Goal: Navigation & Orientation: Understand site structure

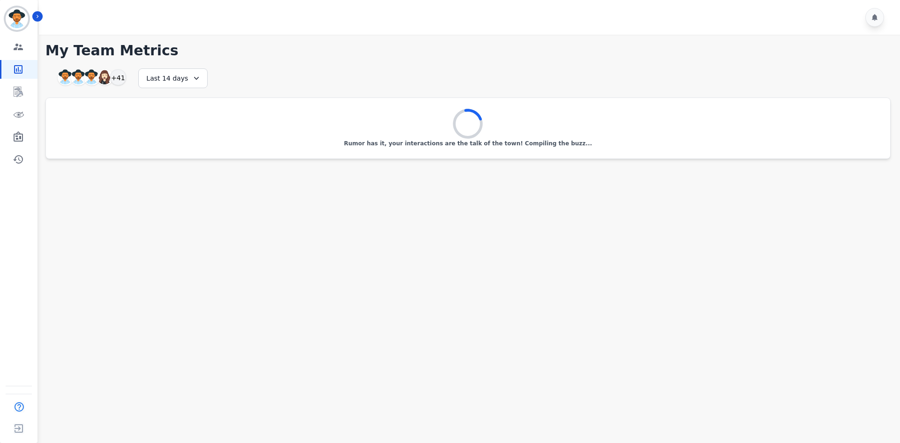
drag, startPoint x: 545, startPoint y: 203, endPoint x: 514, endPoint y: 196, distance: 31.9
click at [544, 203] on main "**********" at bounding box center [468, 256] width 864 height 443
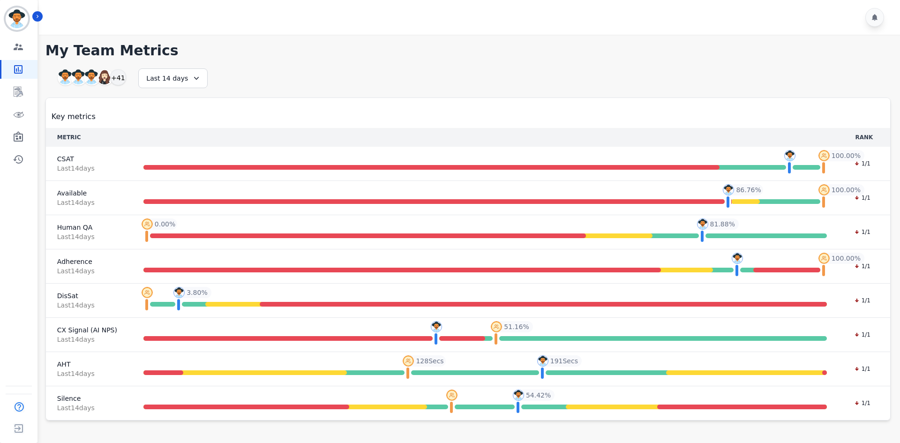
click at [443, 135] on th at bounding box center [484, 137] width 708 height 19
click at [38, 20] on button "Icon description" at bounding box center [37, 16] width 10 height 10
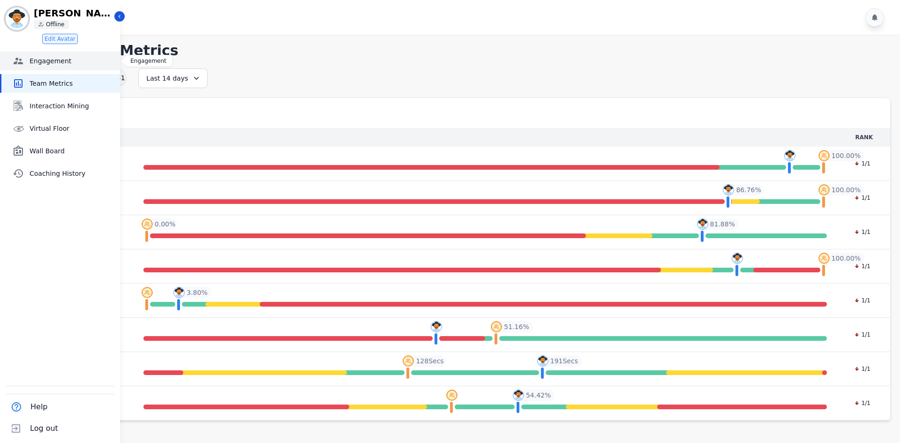
click at [58, 63] on span "Engagement" at bounding box center [73, 60] width 87 height 9
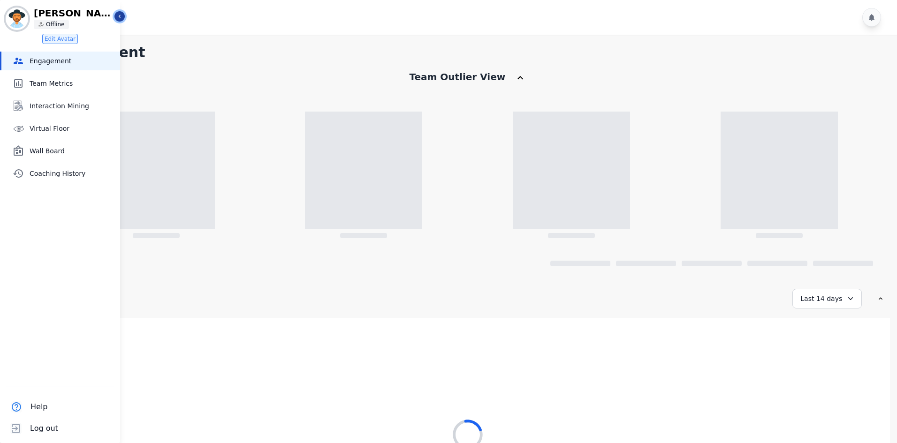
click at [119, 16] on icon "Sidebar" at bounding box center [119, 16] width 7 height 7
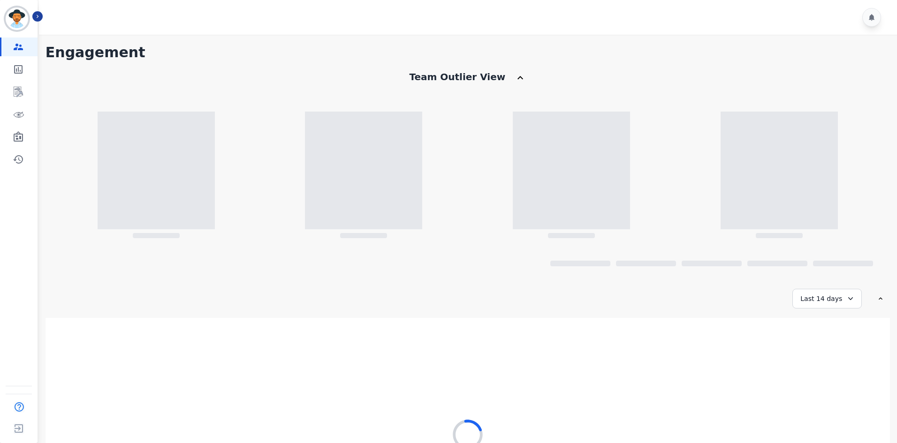
click at [450, 306] on div "**********" at bounding box center [464, 299] width 839 height 20
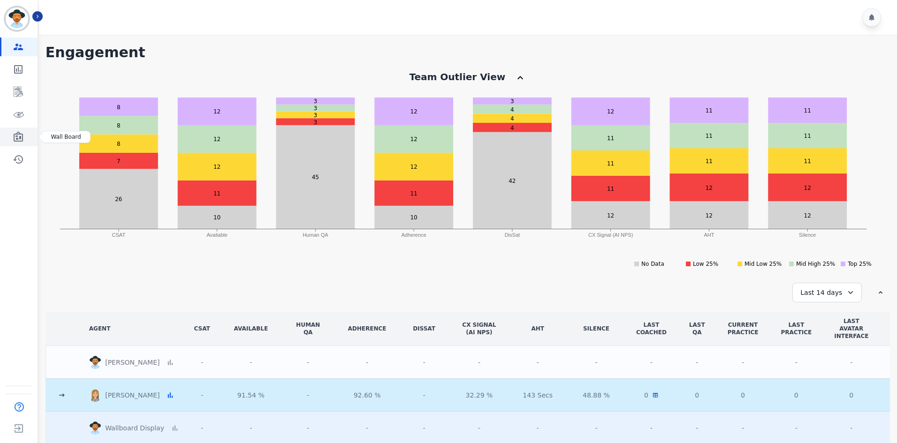
click at [18, 140] on icon "Sidebar" at bounding box center [18, 136] width 9 height 10
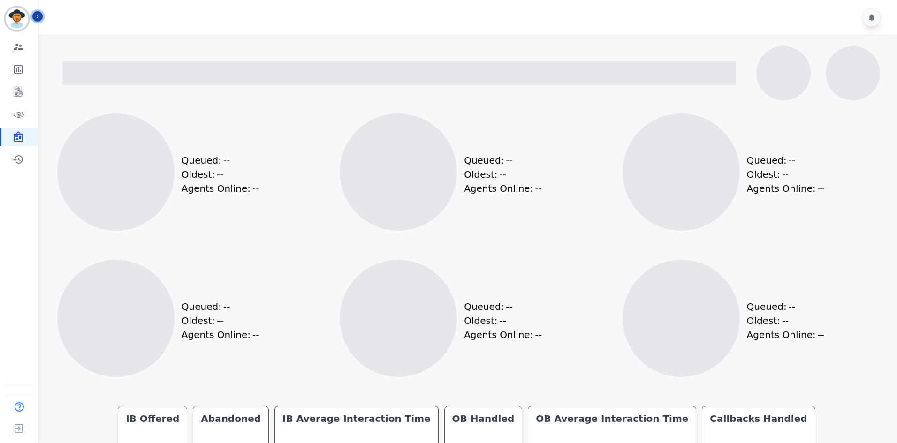
click at [36, 14] on icon "Sidebar" at bounding box center [37, 16] width 7 height 7
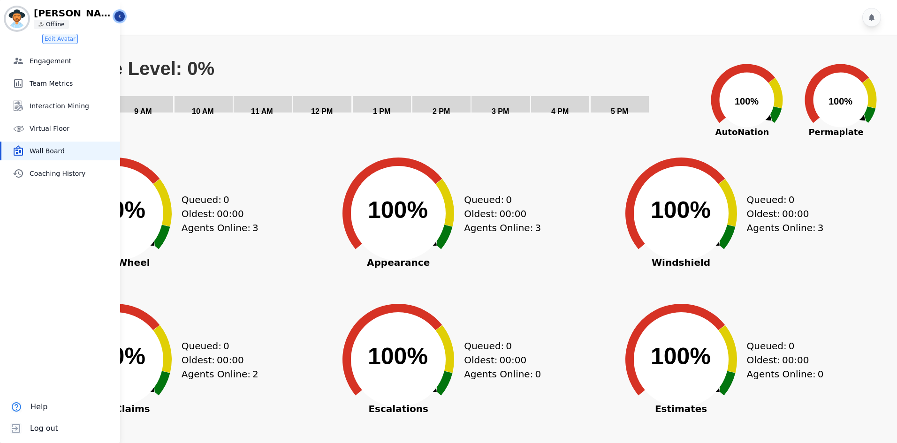
click at [117, 20] on button "Icon description" at bounding box center [119, 16] width 10 height 10
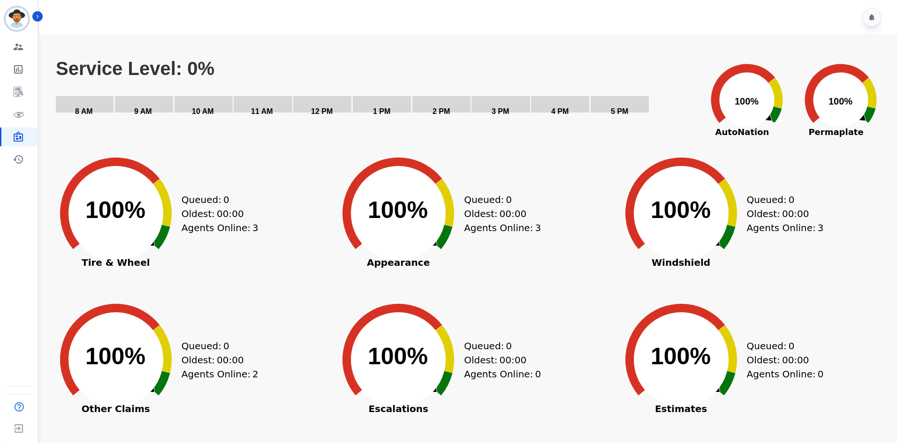
click at [457, 30] on div at bounding box center [469, 17] width 861 height 35
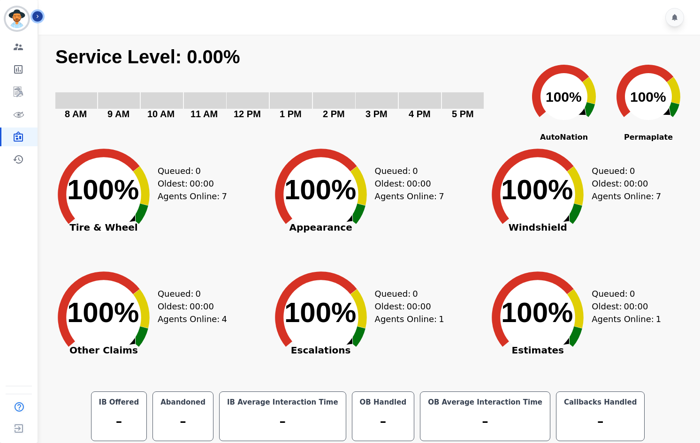
click at [38, 21] on button "Icon description" at bounding box center [37, 16] width 10 height 10
